Goal: Information Seeking & Learning: Learn about a topic

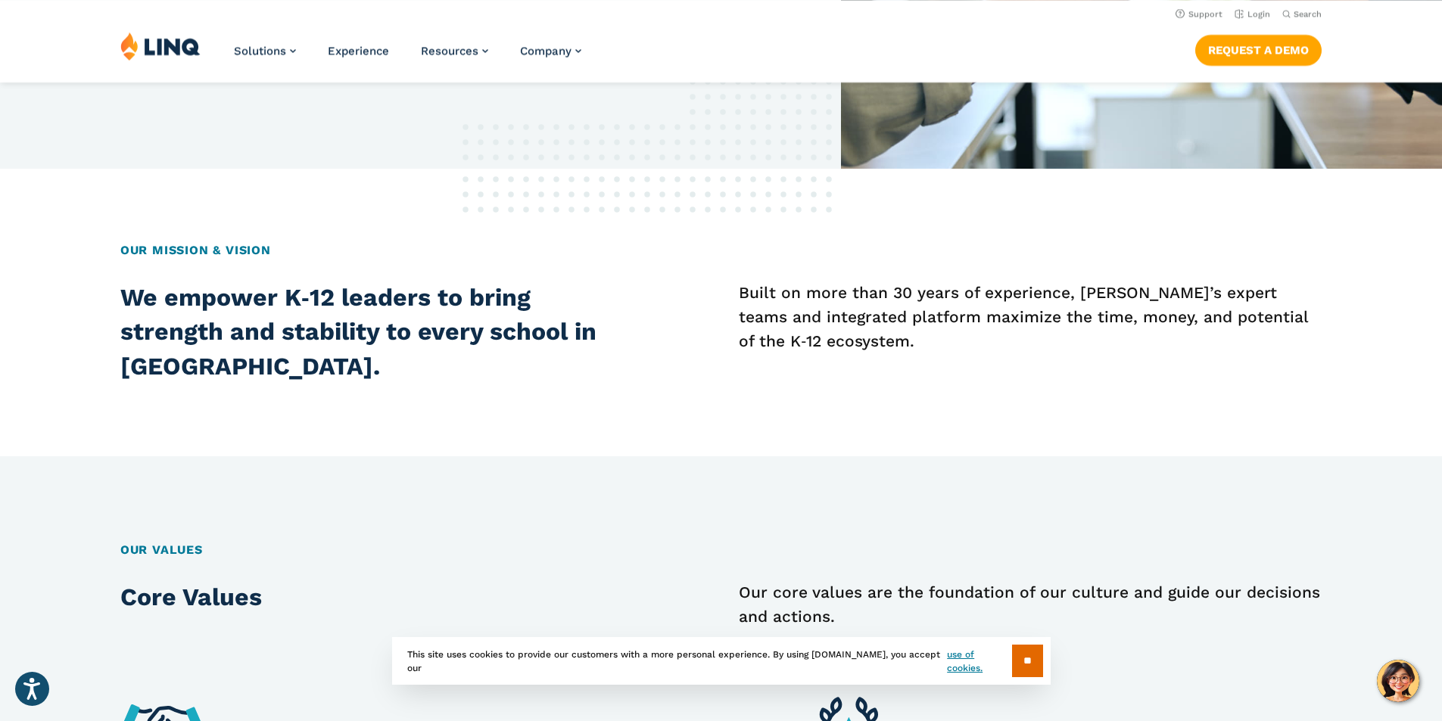
scroll to position [227, 0]
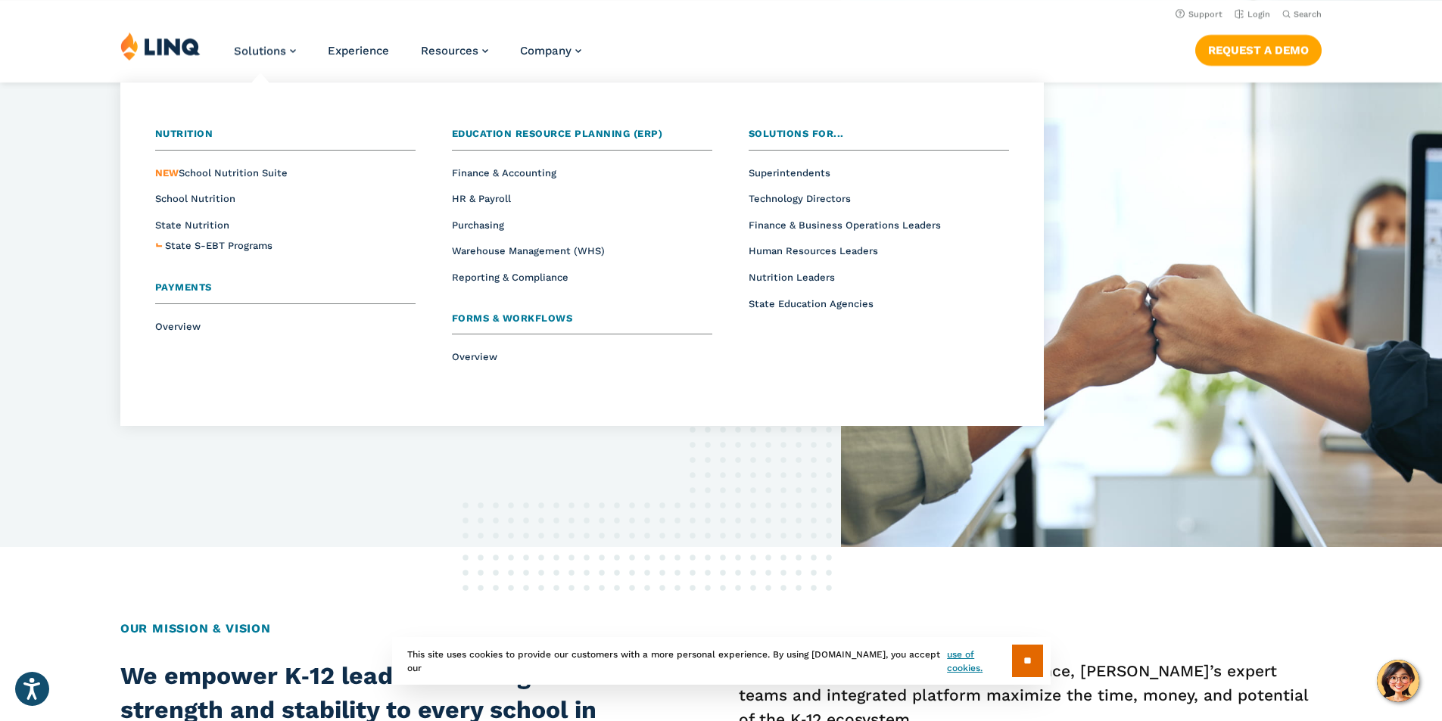
click at [272, 42] on li "Solutions Nutrition Overview NEW School Nutrition Suite School Nutrition State …" at bounding box center [265, 57] width 62 height 50
click at [779, 272] on span "Nutrition Leaders" at bounding box center [792, 277] width 86 height 11
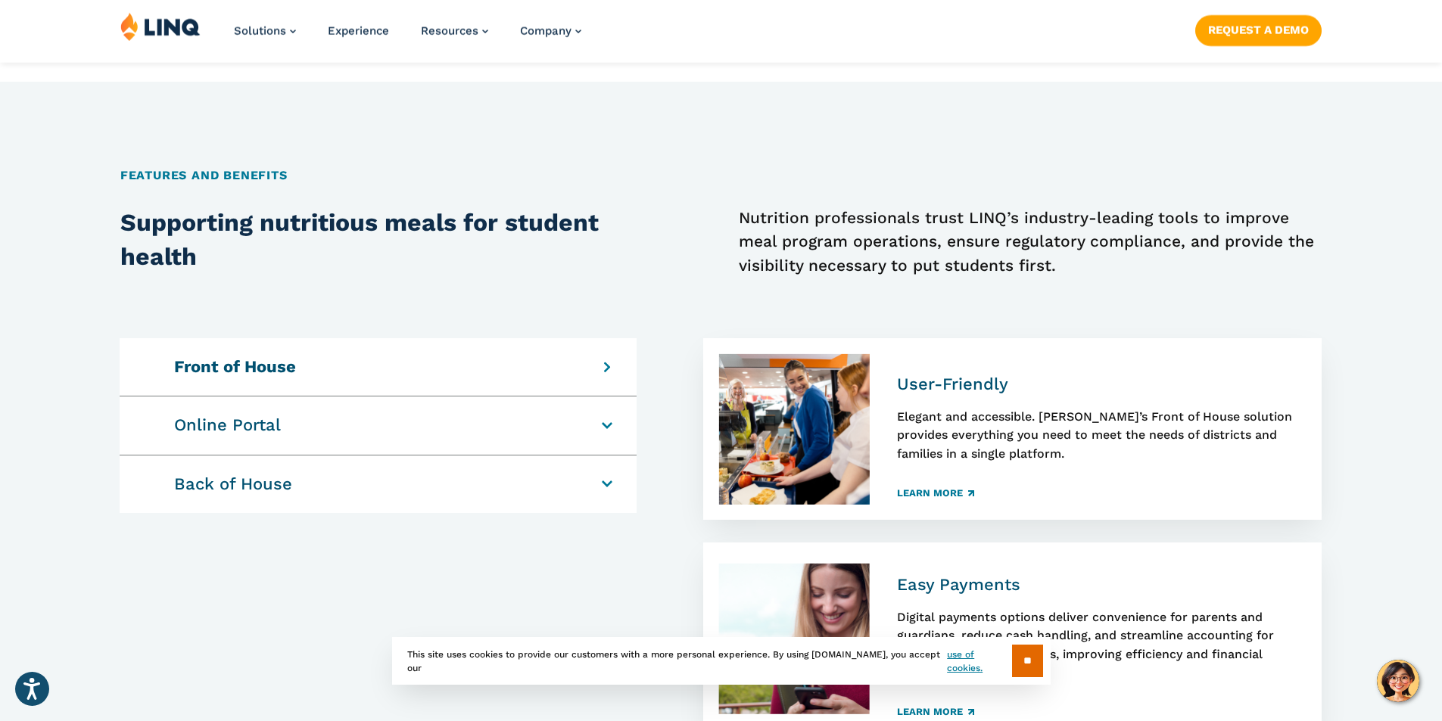
scroll to position [1211, 0]
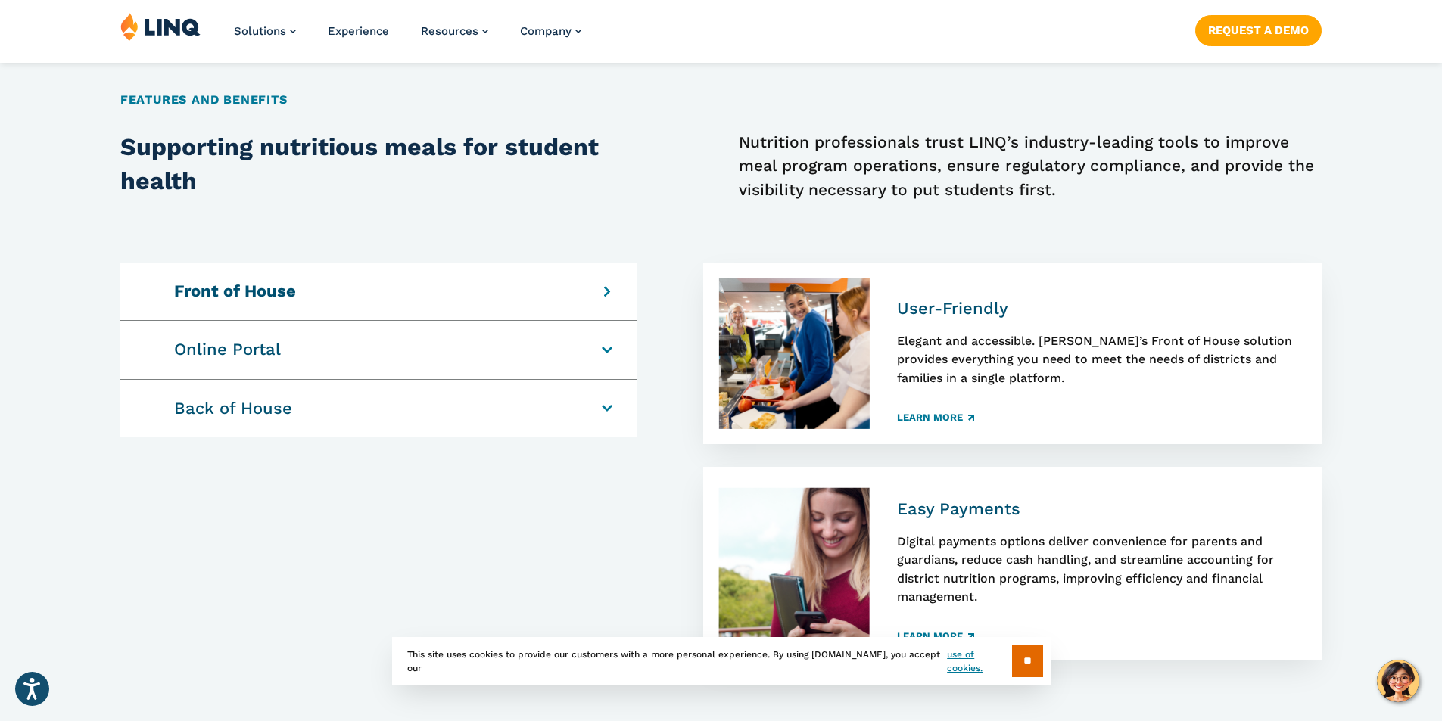
click at [566, 353] on h4 "Online Portal" at bounding box center [370, 349] width 392 height 21
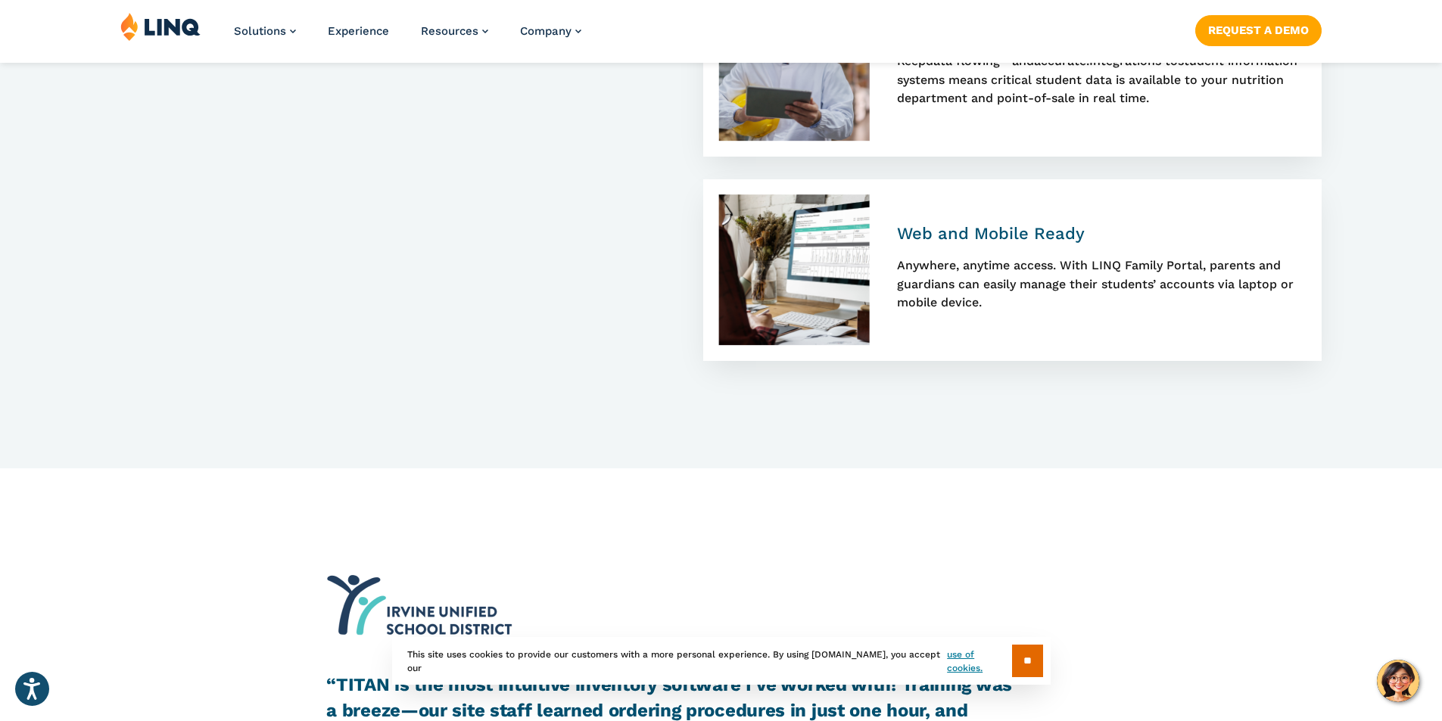
scroll to position [1741, 0]
